Goal: Information Seeking & Learning: Find specific fact

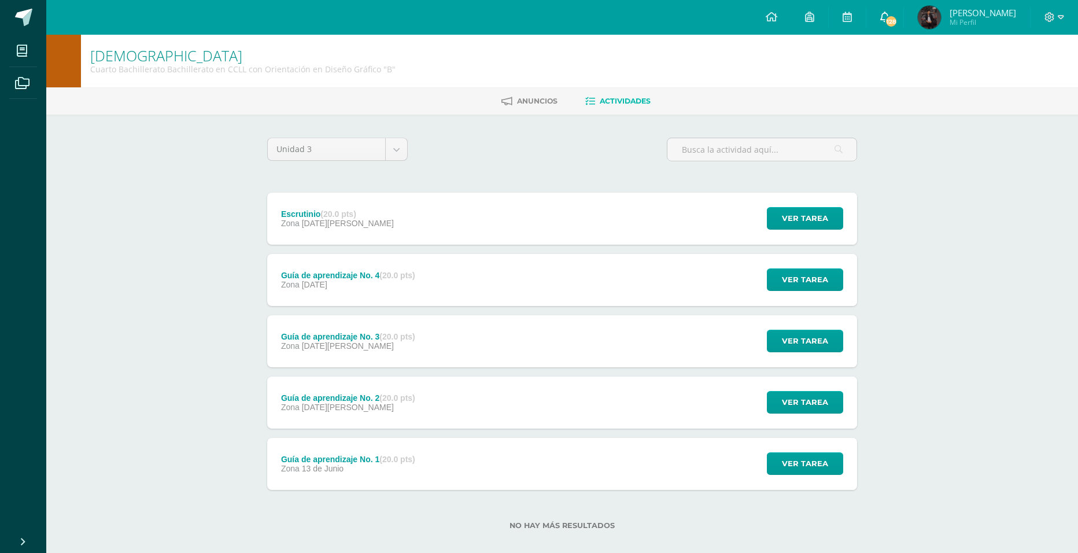
click at [898, 16] on span "128" at bounding box center [891, 21] width 13 height 13
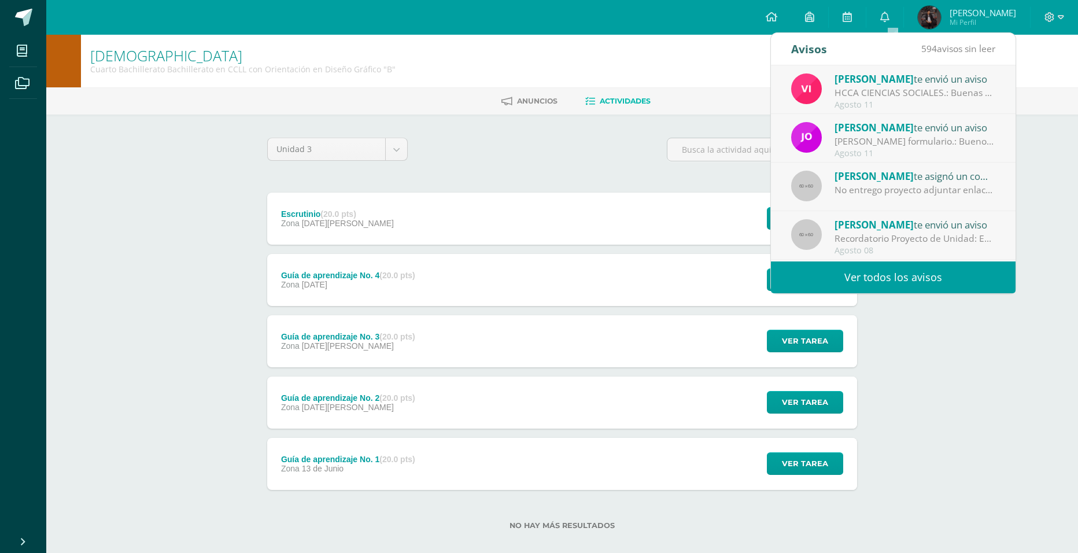
click at [893, 279] on link "Ver todos los avisos" at bounding box center [893, 277] width 245 height 32
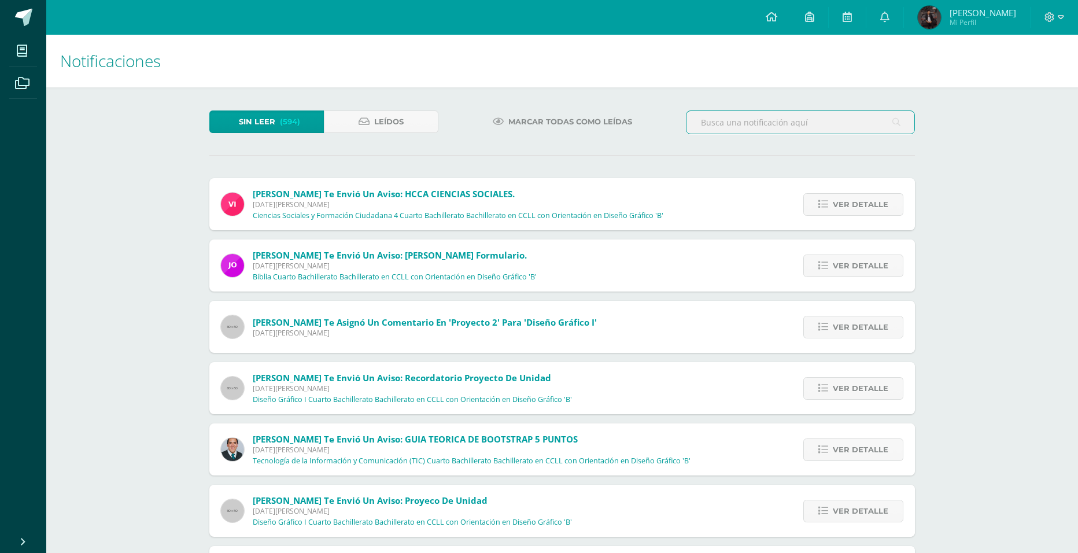
click at [732, 121] on input "text" at bounding box center [801, 122] width 228 height 23
type input "[PERSON_NAME]"
click at [899, 125] on icon at bounding box center [897, 122] width 8 height 24
click at [894, 121] on icon at bounding box center [897, 122] width 8 height 24
click at [898, 126] on icon at bounding box center [897, 122] width 8 height 24
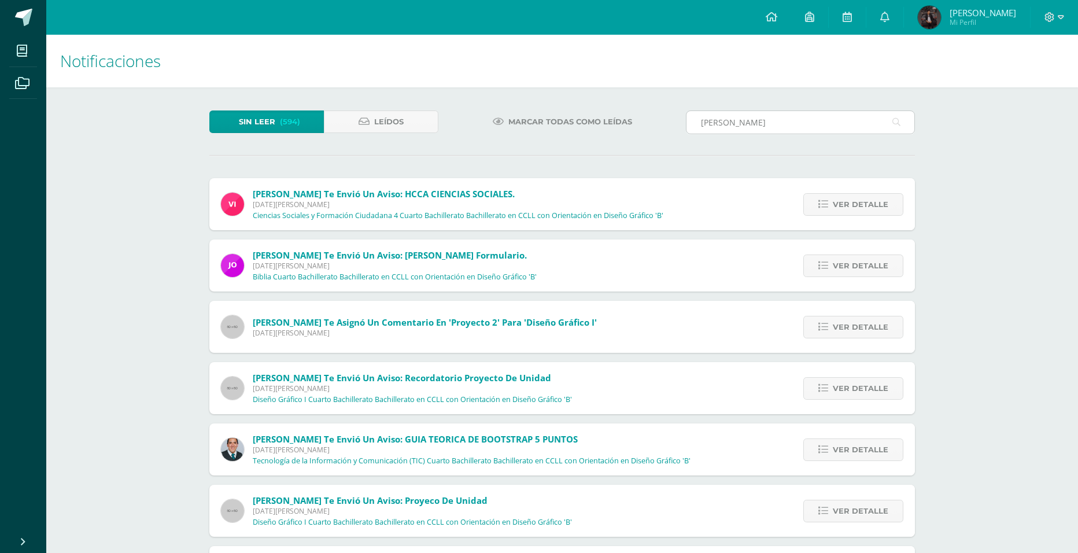
click at [819, 131] on input "[PERSON_NAME]" at bounding box center [801, 122] width 228 height 23
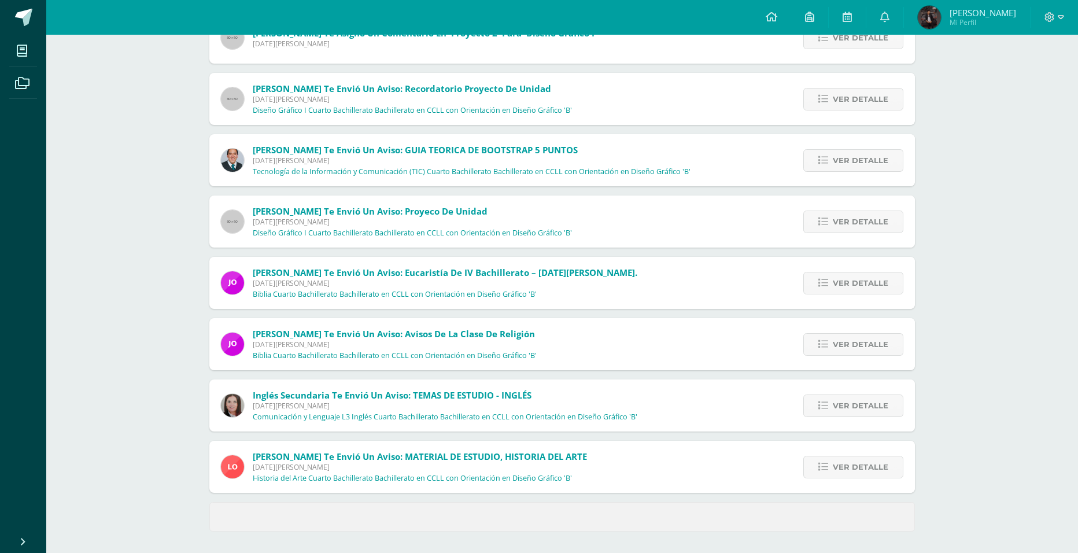
scroll to position [291, 0]
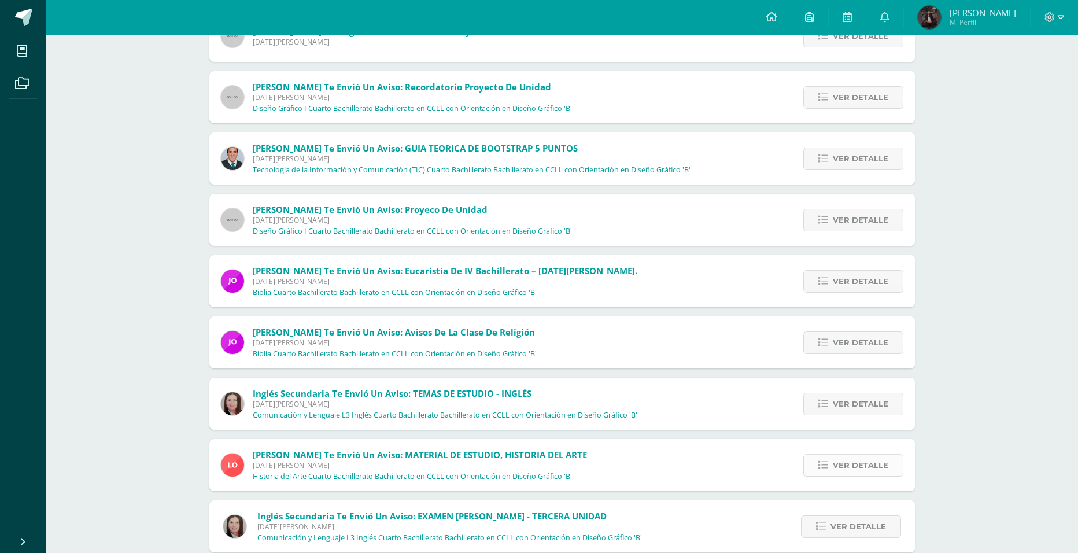
click at [820, 466] on icon at bounding box center [824, 465] width 10 height 10
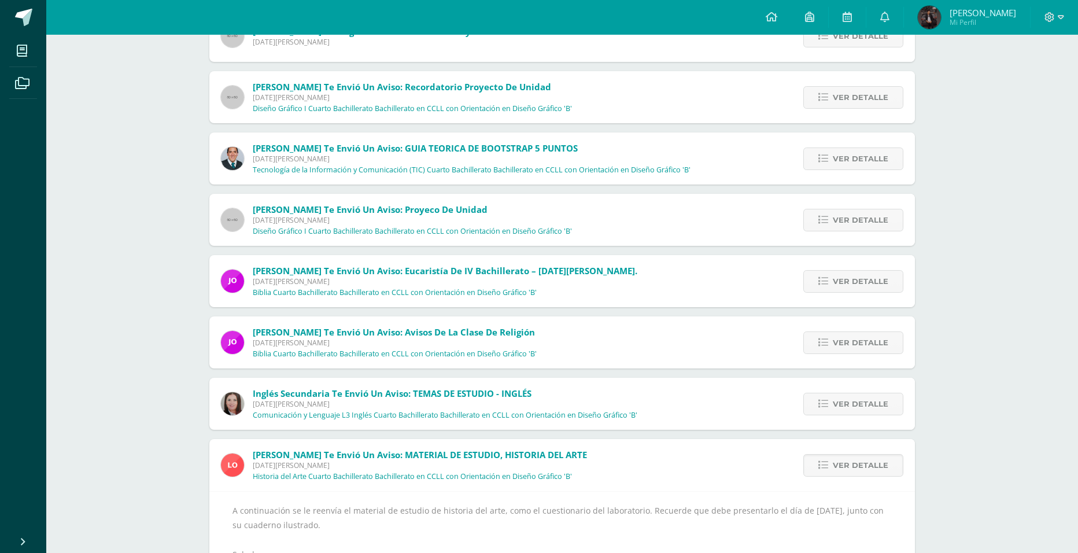
scroll to position [465, 0]
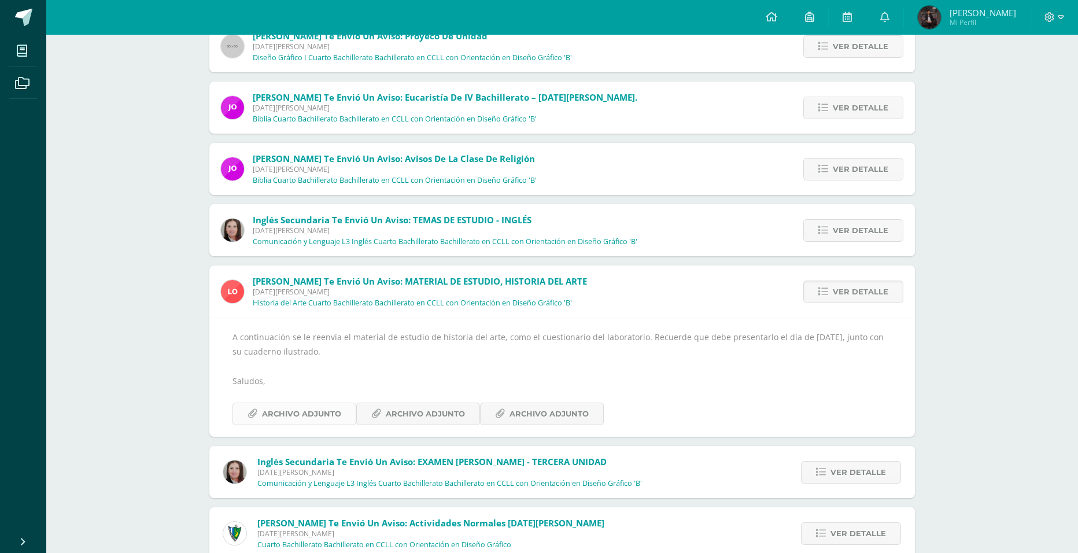
click at [300, 411] on span "Archivo Adjunto" at bounding box center [301, 413] width 79 height 21
click at [403, 413] on span "Archivo Adjunto" at bounding box center [425, 413] width 79 height 21
click at [536, 408] on span "Archivo Adjunto" at bounding box center [549, 413] width 79 height 21
